Goal: Information Seeking & Learning: Learn about a topic

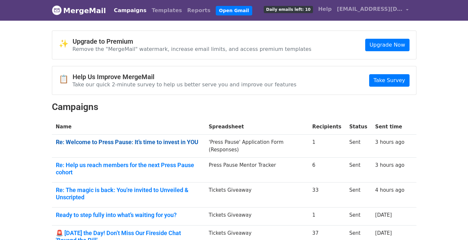
click at [104, 143] on link "Re: Welcome to Press Pause: It’s time to invest in YOU" at bounding box center [128, 142] width 145 height 7
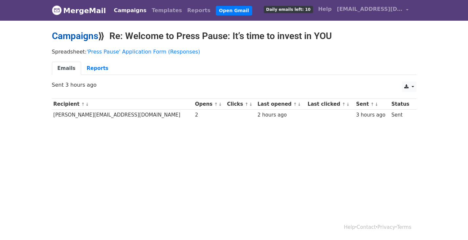
click at [81, 37] on link "Campaigns" at bounding box center [75, 36] width 46 height 11
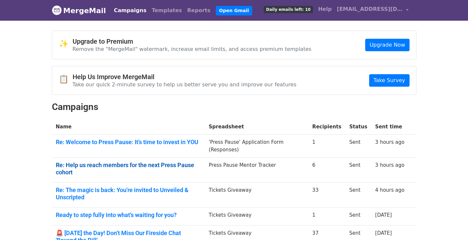
click at [79, 164] on link "Re: Help us reach members for the next Press Pause cohort" at bounding box center [128, 169] width 145 height 14
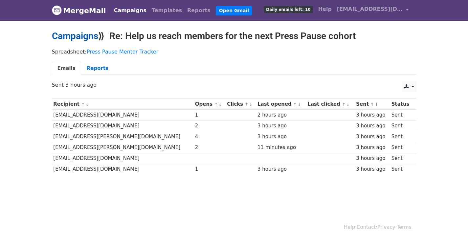
click at [78, 33] on link "Campaigns" at bounding box center [75, 36] width 46 height 11
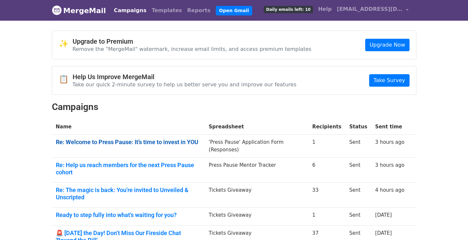
click at [79, 142] on link "Re: Welcome to Press Pause: It’s time to invest in YOU" at bounding box center [128, 142] width 145 height 7
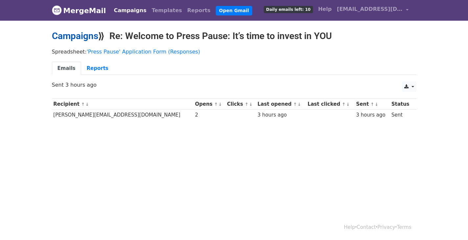
click at [74, 36] on link "Campaigns" at bounding box center [75, 36] width 46 height 11
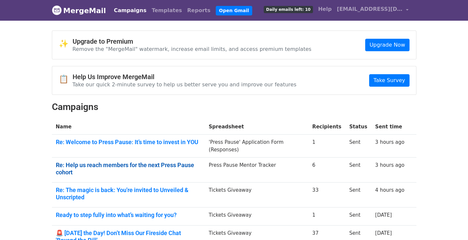
click at [111, 165] on link "Re: Help us reach members for the next Press Pause cohort" at bounding box center [128, 169] width 145 height 14
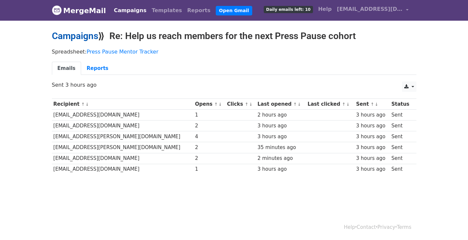
click at [78, 38] on link "Campaigns" at bounding box center [75, 36] width 46 height 11
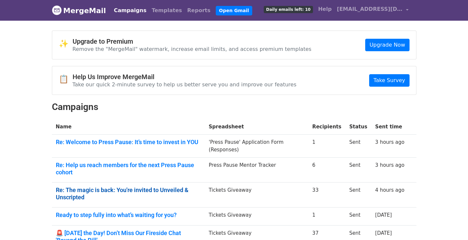
click at [95, 187] on link "Re: The magic is back: You're invited to Unveiled & Unscripted" at bounding box center [128, 194] width 145 height 14
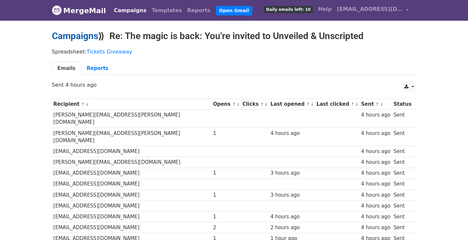
click at [78, 34] on link "Campaigns" at bounding box center [75, 36] width 46 height 11
